Goal: Task Accomplishment & Management: Complete application form

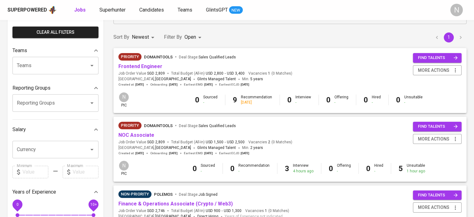
scroll to position [62, 0]
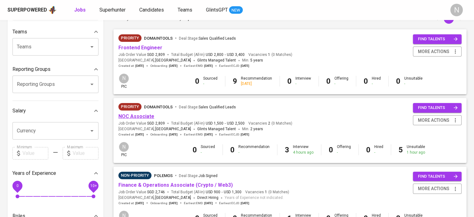
click at [149, 117] on link "NOC Associate" at bounding box center [136, 116] width 36 height 6
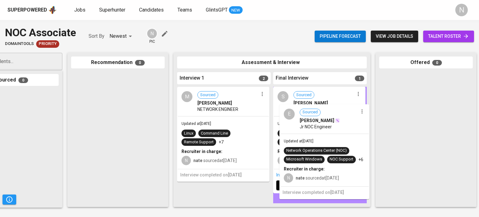
drag, startPoint x: 219, startPoint y: 139, endPoint x: 324, endPoint y: 139, distance: 105.4
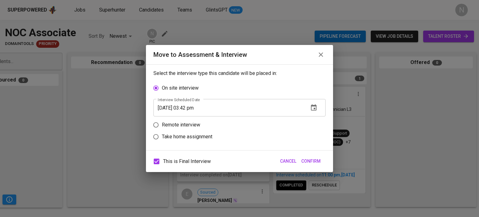
click at [174, 125] on p "Remote interview" at bounding box center [181, 124] width 38 height 7
click at [162, 125] on input "Remote interview" at bounding box center [156, 125] width 12 height 12
radio input "true"
click at [311, 123] on icon "button" at bounding box center [313, 119] width 7 height 7
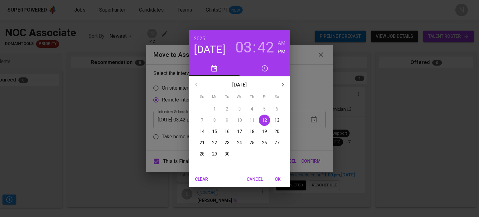
click at [226, 134] on p "16" at bounding box center [226, 131] width 5 height 6
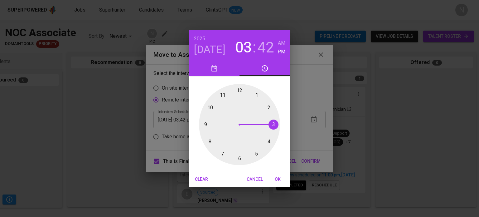
click at [246, 51] on h3 "03" at bounding box center [243, 47] width 17 height 17
click at [223, 94] on div at bounding box center [239, 124] width 81 height 81
click at [238, 92] on div at bounding box center [239, 124] width 81 height 81
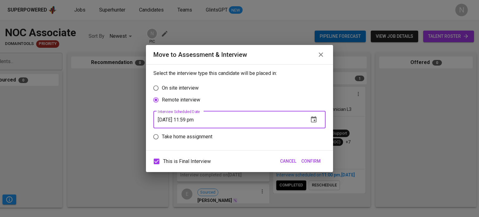
drag, startPoint x: 197, startPoint y: 119, endPoint x: 193, endPoint y: 119, distance: 4.1
click at [193, 119] on input "[DATE] 11:59 pm" at bounding box center [228, 119] width 150 height 17
type input "[DATE] 11:00 pm"
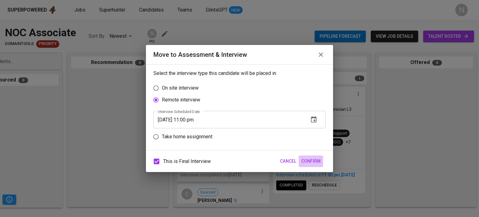
click at [310, 162] on span "Confirm" at bounding box center [310, 161] width 19 height 8
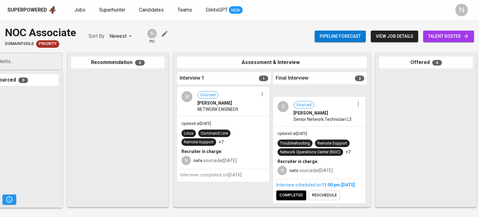
scroll to position [113, 0]
